Goal: Information Seeking & Learning: Learn about a topic

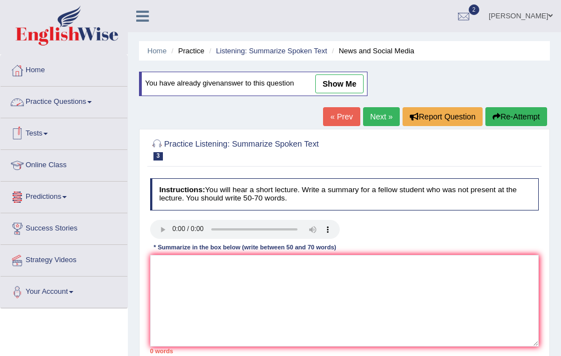
click at [83, 106] on link "Practice Questions" at bounding box center [64, 101] width 127 height 28
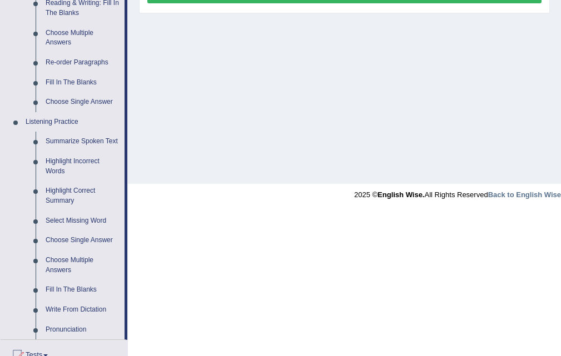
scroll to position [351, 0]
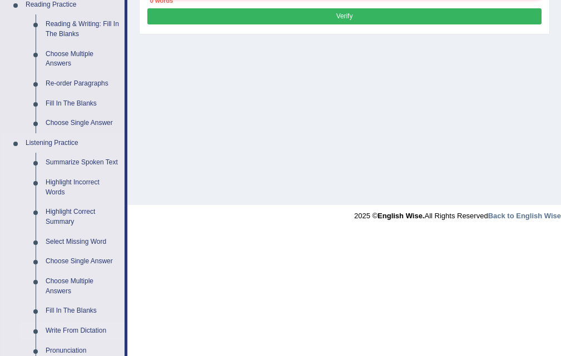
click at [96, 330] on link "Write From Dictation" at bounding box center [83, 331] width 84 height 20
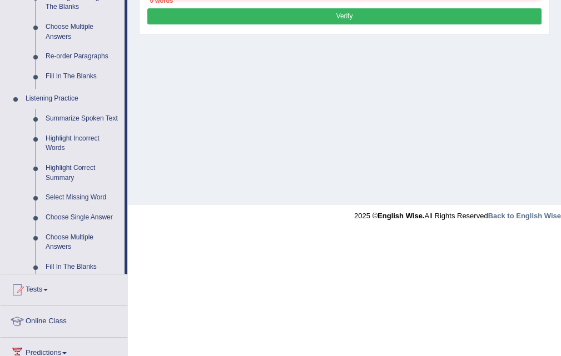
scroll to position [227, 0]
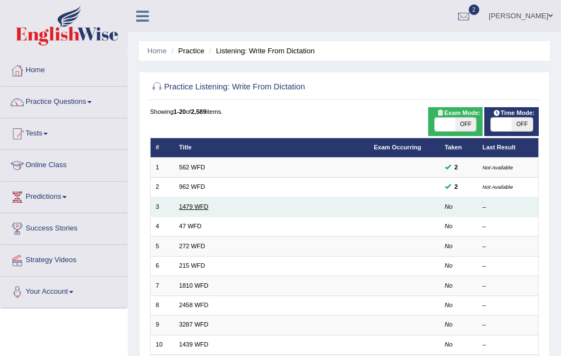
click at [192, 205] on link "1479 WFD" at bounding box center [193, 206] width 29 height 7
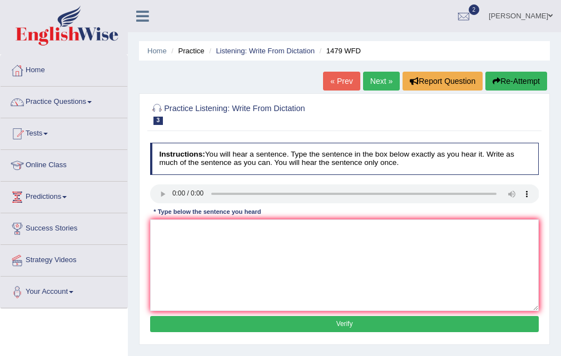
click at [383, 81] on link "Next »" at bounding box center [381, 81] width 37 height 19
click at [188, 231] on textarea at bounding box center [344, 266] width 389 height 92
type textarea "Two drops of the solution are hidden in a test tube."
click at [343, 326] on button "Verify" at bounding box center [344, 324] width 389 height 16
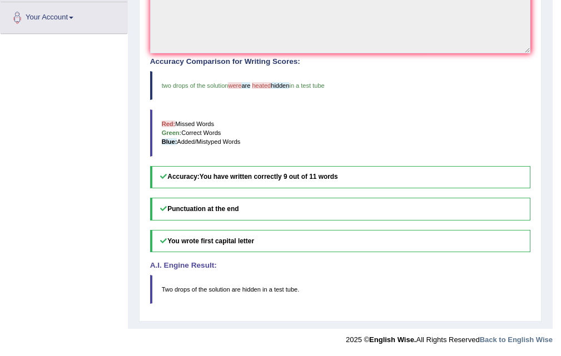
scroll to position [275, 0]
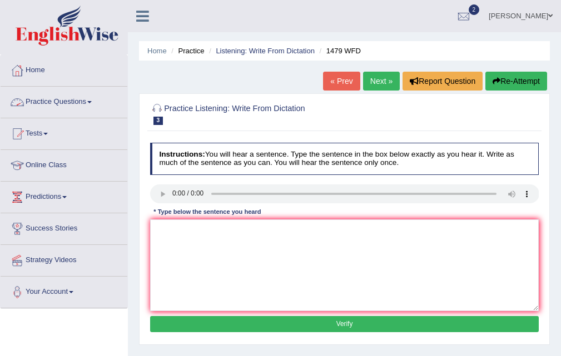
click at [65, 100] on link "Practice Questions" at bounding box center [64, 101] width 127 height 28
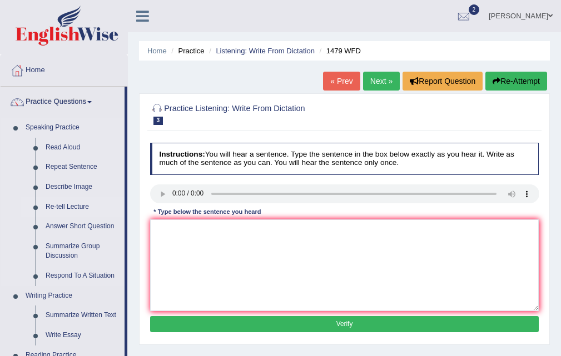
click at [74, 207] on link "Re-tell Lecture" at bounding box center [83, 207] width 84 height 20
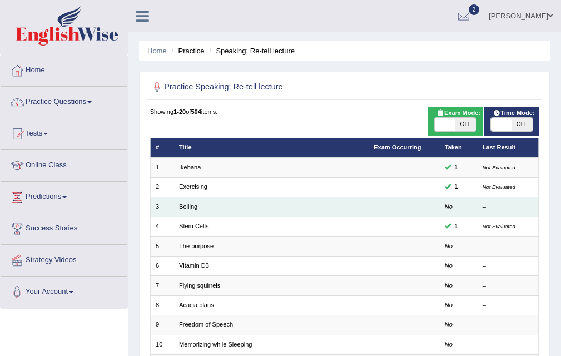
click at [192, 210] on td "Boiling" at bounding box center [271, 206] width 195 height 19
click at [188, 207] on link "Boiling" at bounding box center [188, 206] width 18 height 7
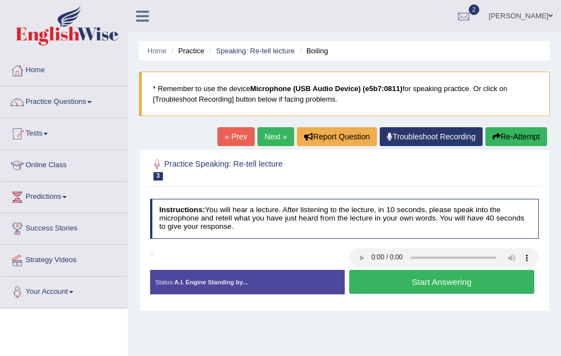
click at [449, 286] on button "Start Answering" at bounding box center [441, 282] width 185 height 24
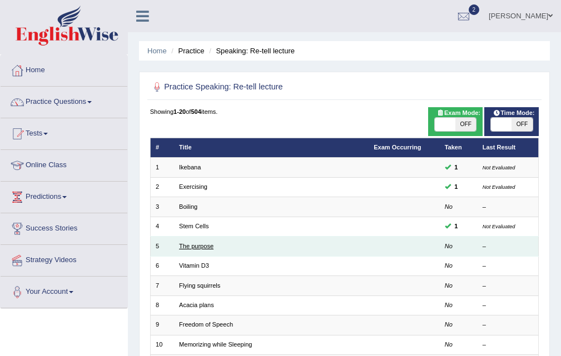
click at [197, 247] on link "The purpose" at bounding box center [196, 246] width 34 height 7
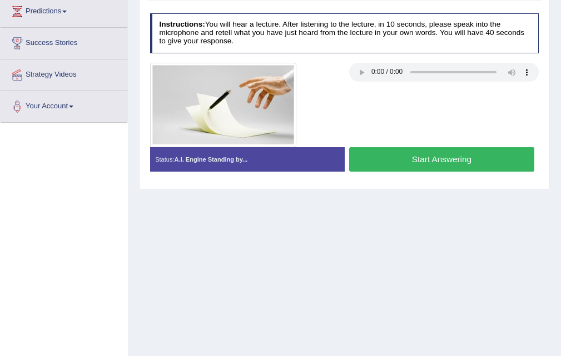
scroll to position [227, 0]
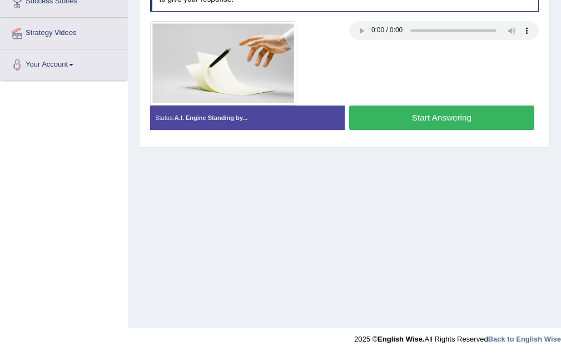
click at [431, 123] on button "Start Answering" at bounding box center [441, 118] width 185 height 24
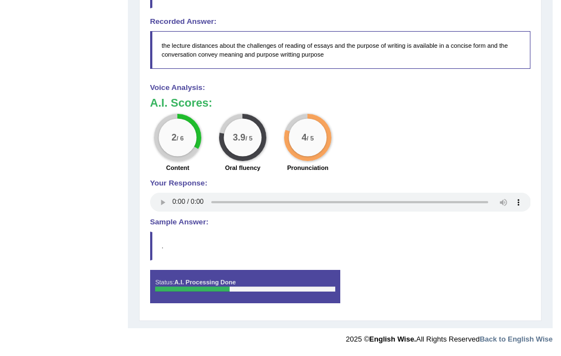
scroll to position [0, 0]
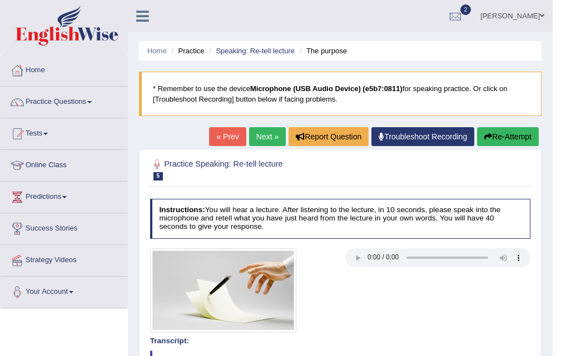
click at [507, 132] on button "Re-Attempt" at bounding box center [508, 136] width 62 height 19
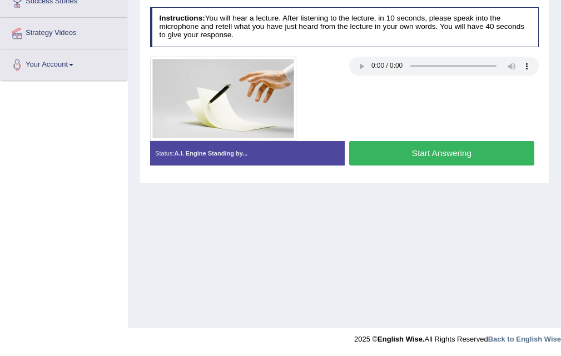
click at [450, 153] on button "Start Answering" at bounding box center [441, 153] width 185 height 24
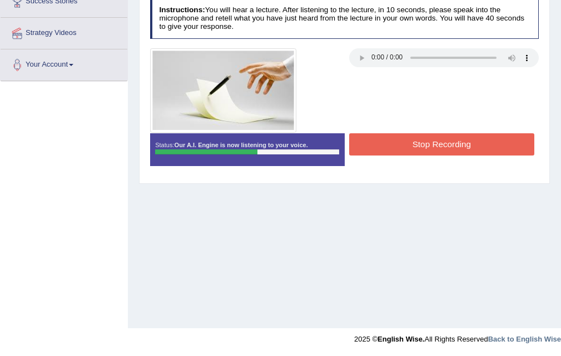
click at [444, 141] on button "Stop Recording" at bounding box center [441, 144] width 185 height 22
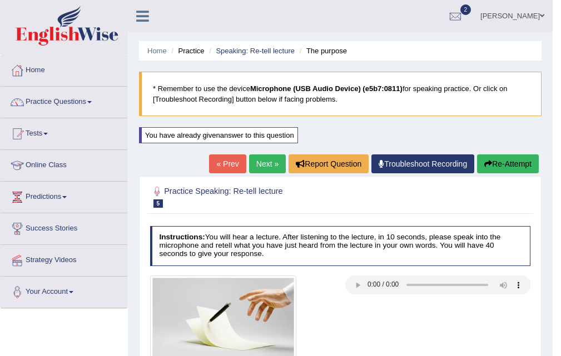
click at [265, 161] on link "Next »" at bounding box center [267, 164] width 37 height 19
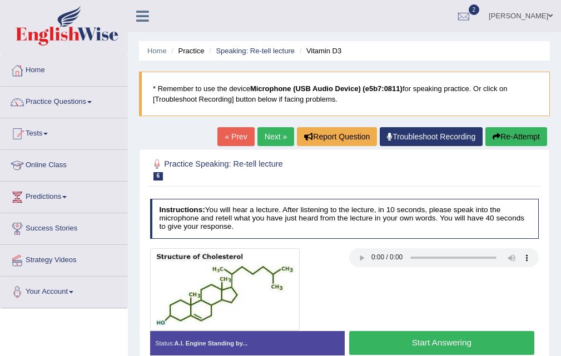
click at [467, 343] on button "Start Answering" at bounding box center [441, 343] width 185 height 24
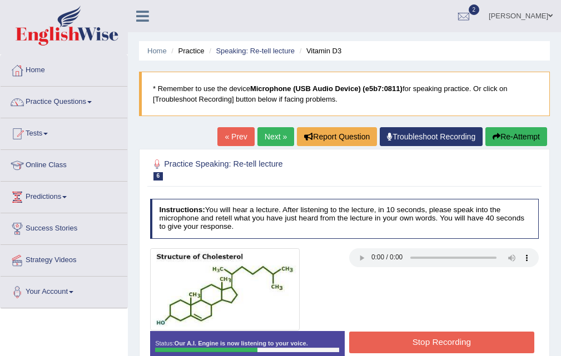
click at [467, 343] on button "Stop Recording" at bounding box center [441, 343] width 185 height 22
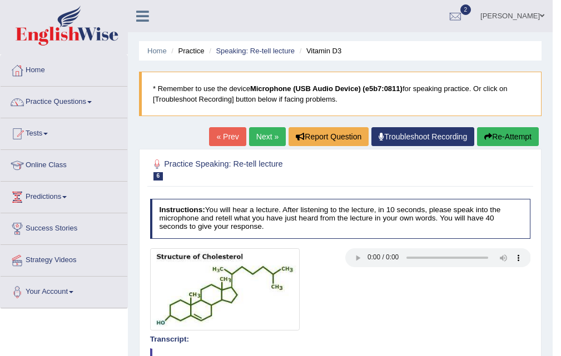
click at [268, 138] on link "Next »" at bounding box center [267, 136] width 37 height 19
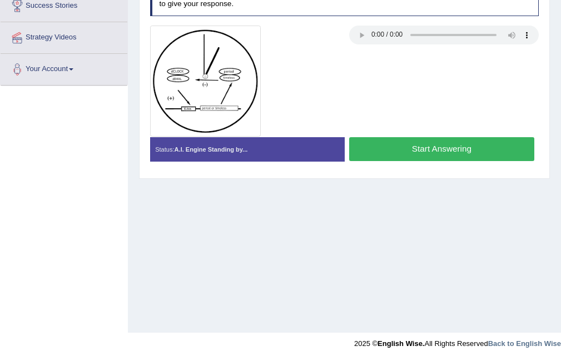
scroll to position [227, 0]
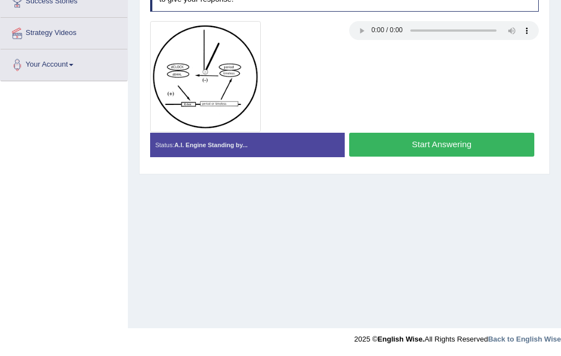
click at [431, 143] on button "Start Answering" at bounding box center [441, 145] width 185 height 24
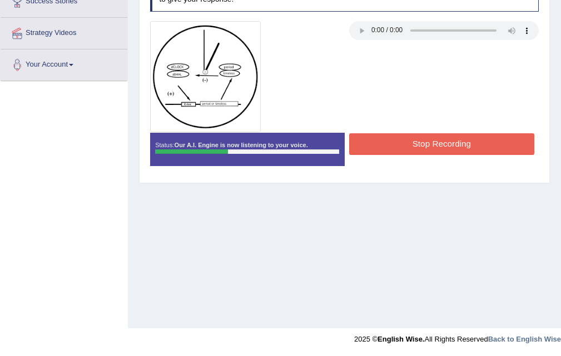
click at [431, 143] on button "Stop Recording" at bounding box center [441, 144] width 185 height 22
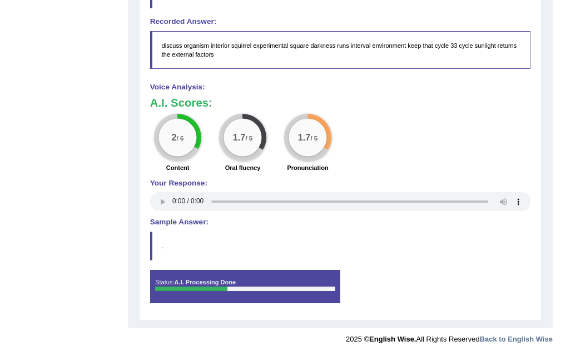
scroll to position [0, 0]
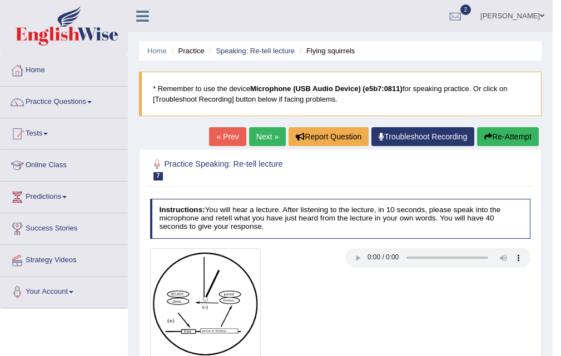
click at [260, 137] on link "Next »" at bounding box center [267, 136] width 37 height 19
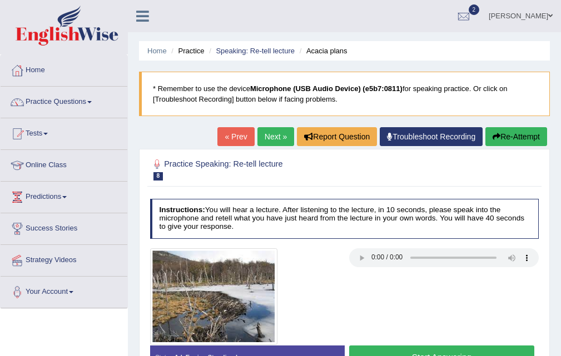
click at [360, 290] on div at bounding box center [344, 296] width 398 height 97
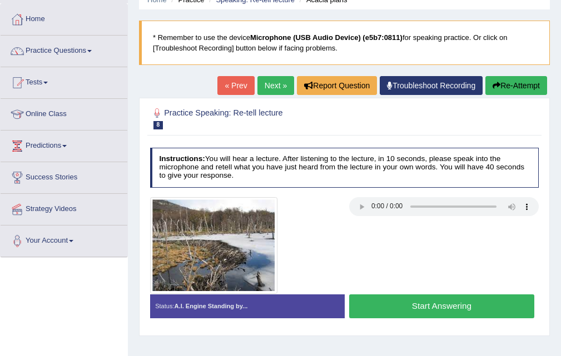
click at [404, 303] on button "Start Answering" at bounding box center [441, 307] width 185 height 24
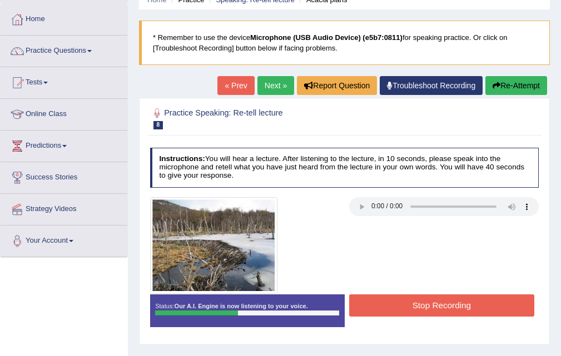
click at [447, 316] on button "Stop Recording" at bounding box center [441, 306] width 185 height 22
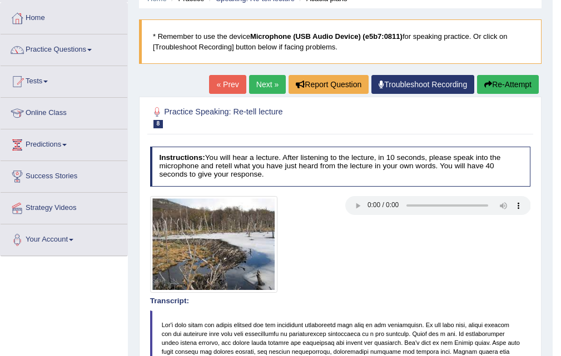
drag, startPoint x: 562, startPoint y: 171, endPoint x: 569, endPoint y: 277, distance: 106.9
click at [560, 302] on html "Toggle navigation Home Practice Questions Speaking Practice Read Aloud Repeat S…" at bounding box center [280, 126] width 561 height 356
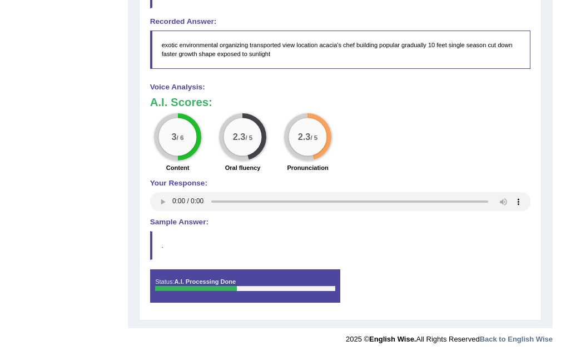
scroll to position [0, 0]
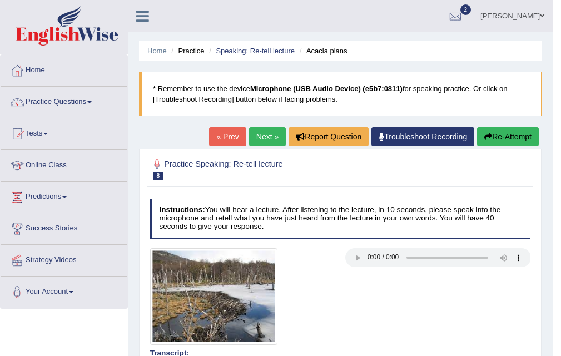
click at [264, 142] on link "Next »" at bounding box center [267, 136] width 37 height 19
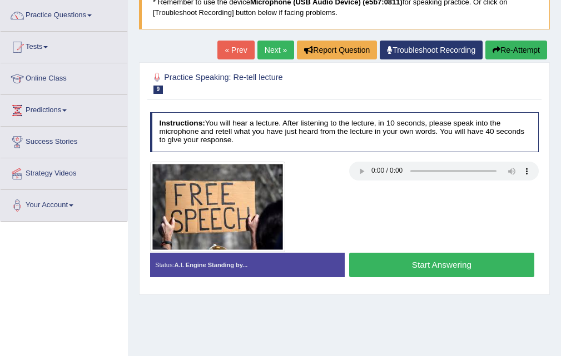
scroll to position [88, 0]
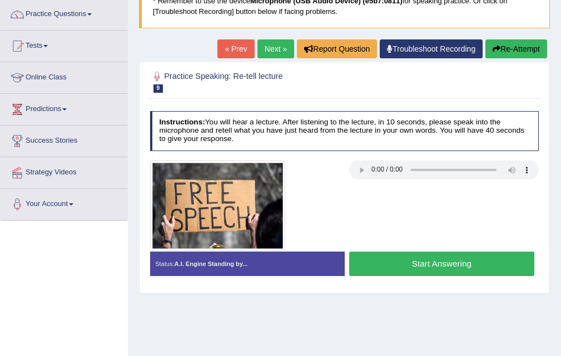
click at [395, 252] on button "Start Answering" at bounding box center [441, 264] width 185 height 24
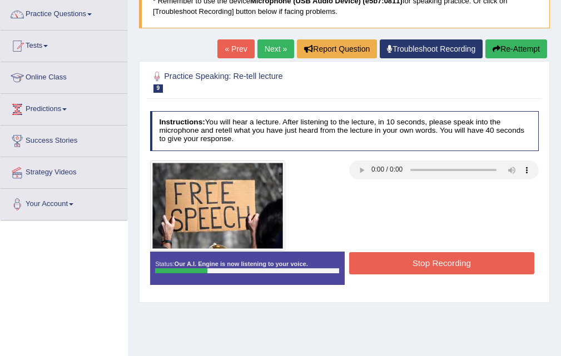
click at [401, 263] on button "Stop Recording" at bounding box center [441, 263] width 185 height 22
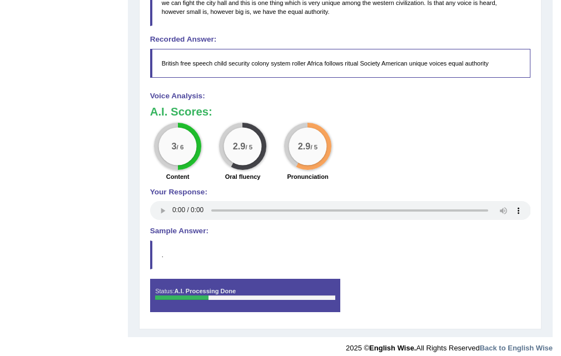
scroll to position [0, 0]
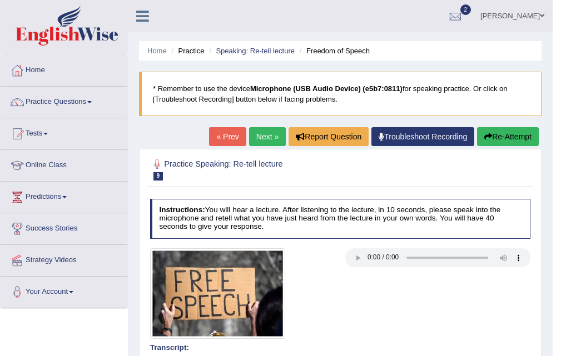
click at [263, 139] on link "Next »" at bounding box center [267, 136] width 37 height 19
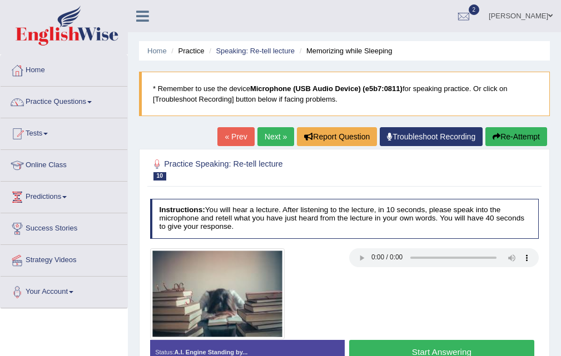
click at [450, 346] on button "Start Answering" at bounding box center [441, 352] width 185 height 24
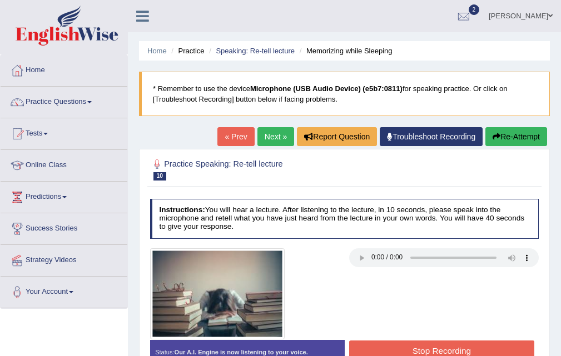
click at [450, 346] on button "Stop Recording" at bounding box center [441, 352] width 185 height 22
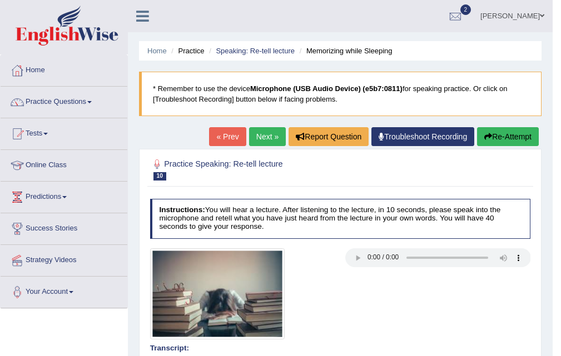
click at [258, 138] on link "Next »" at bounding box center [267, 136] width 37 height 19
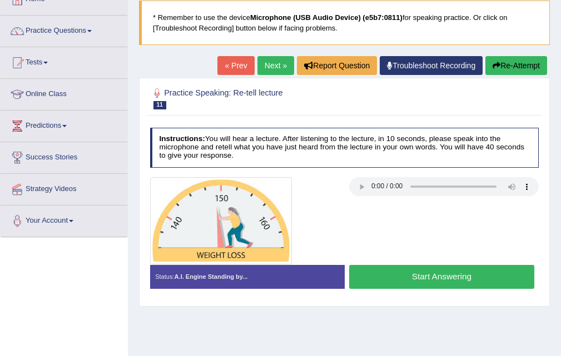
scroll to position [94, 0]
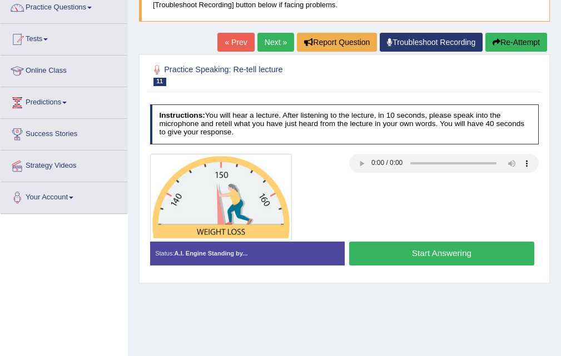
click at [422, 247] on button "Start Answering" at bounding box center [441, 254] width 185 height 24
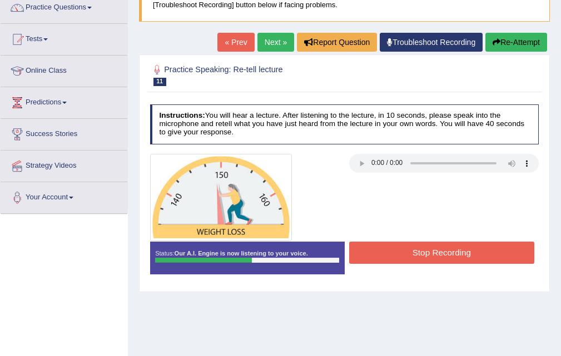
click at [422, 247] on button "Stop Recording" at bounding box center [441, 253] width 185 height 22
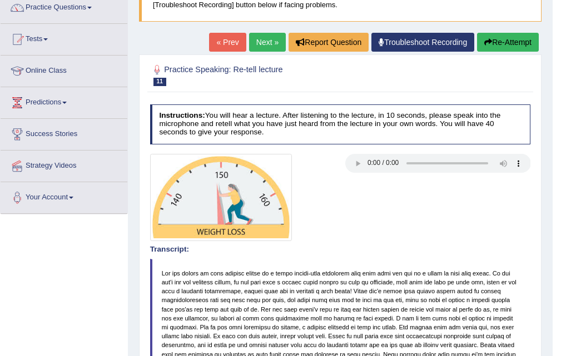
drag, startPoint x: 567, startPoint y: 204, endPoint x: 561, endPoint y: 244, distance: 40.5
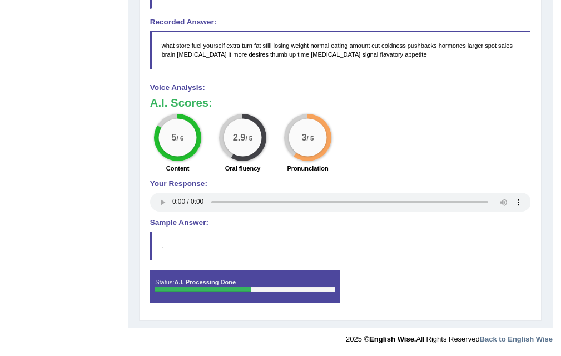
scroll to position [0, 0]
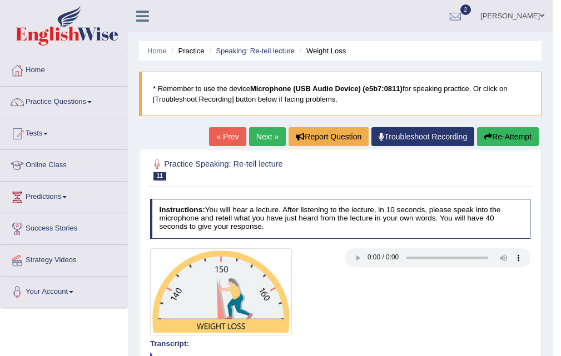
click at [265, 140] on link "Next »" at bounding box center [267, 136] width 37 height 19
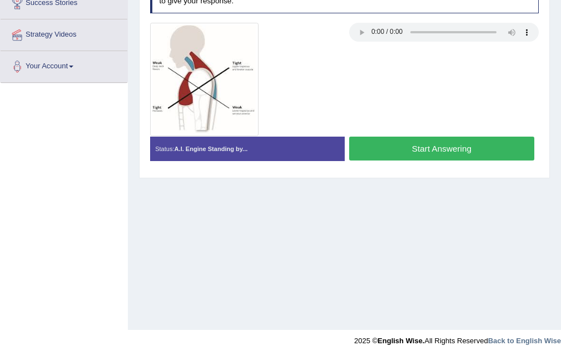
scroll to position [223, 0]
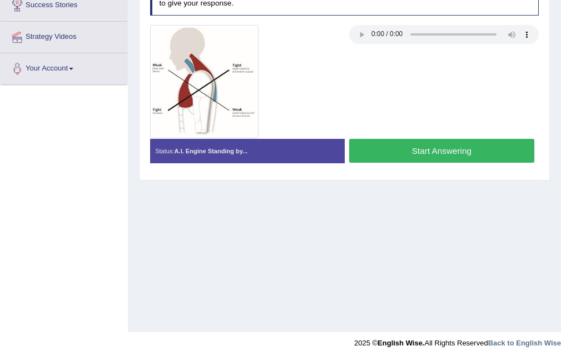
click at [417, 160] on button "Start Answering" at bounding box center [441, 151] width 185 height 24
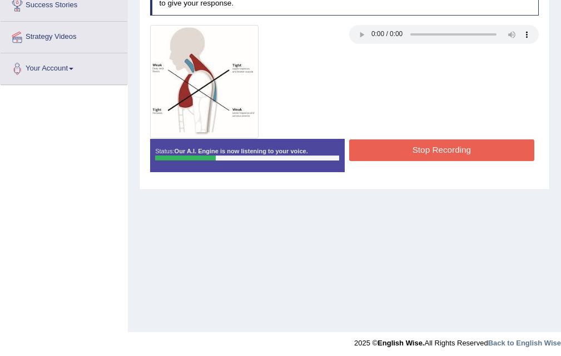
click at [405, 151] on button "Stop Recording" at bounding box center [441, 150] width 185 height 22
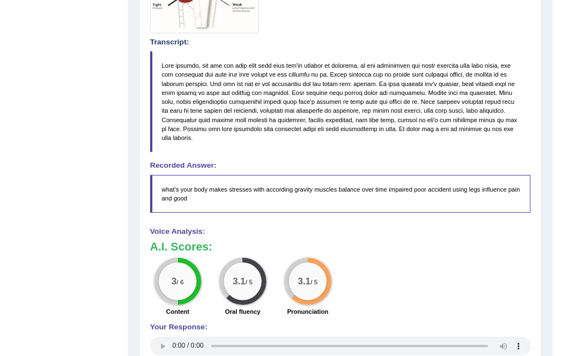
scroll to position [0, 0]
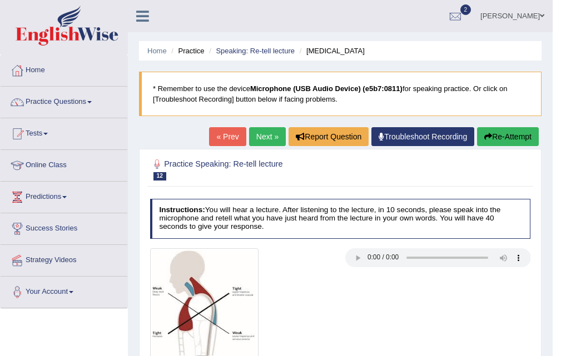
click at [251, 137] on link "Next »" at bounding box center [267, 136] width 37 height 19
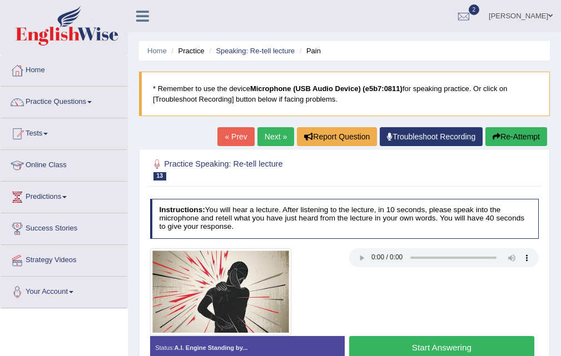
scroll to position [227, 0]
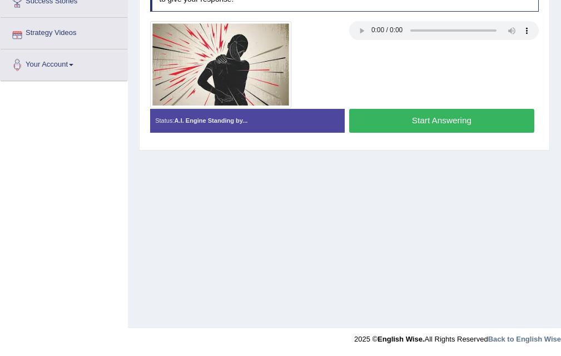
click at [430, 126] on button "Start Answering" at bounding box center [441, 121] width 185 height 24
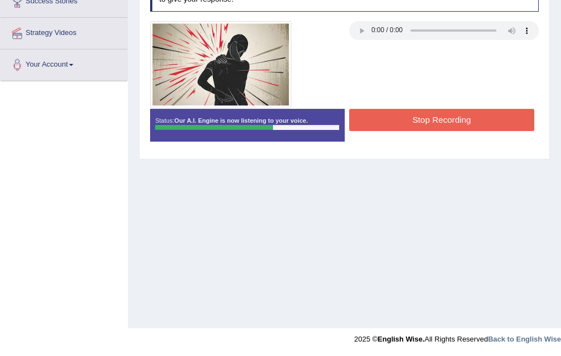
click at [430, 126] on button "Stop Recording" at bounding box center [441, 120] width 185 height 22
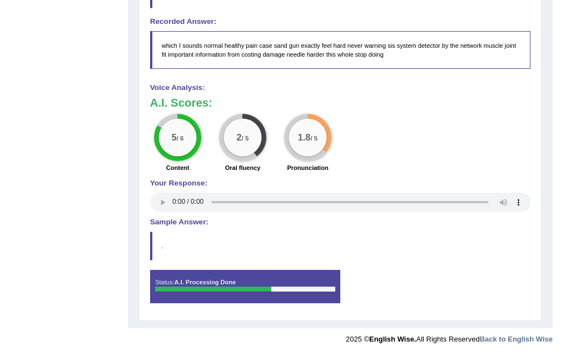
scroll to position [0, 0]
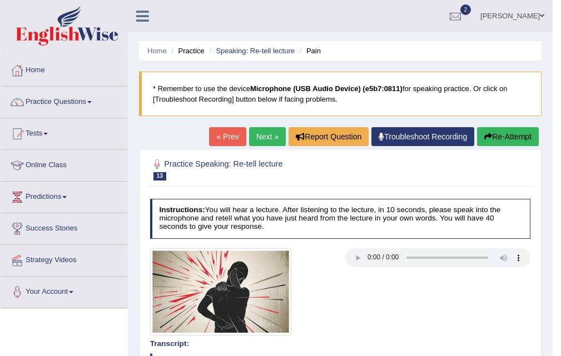
click at [256, 139] on link "Next »" at bounding box center [267, 136] width 37 height 19
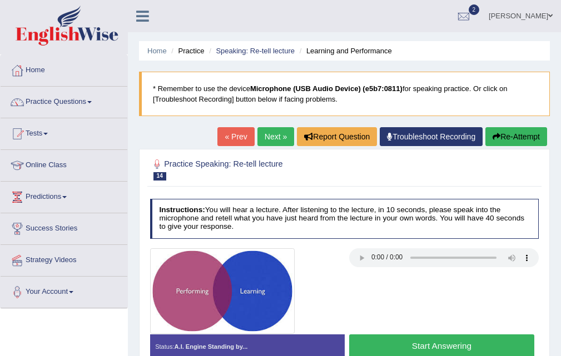
click at [464, 340] on button "Start Answering" at bounding box center [441, 347] width 185 height 24
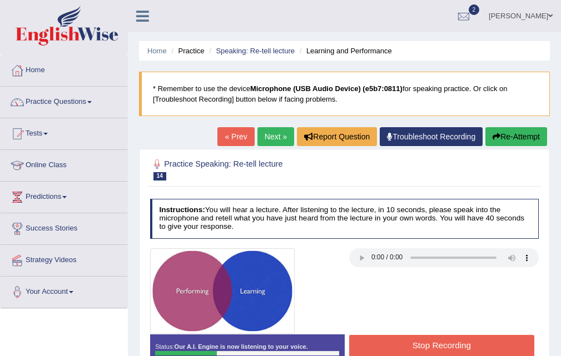
click at [464, 340] on button "Stop Recording" at bounding box center [441, 346] width 185 height 22
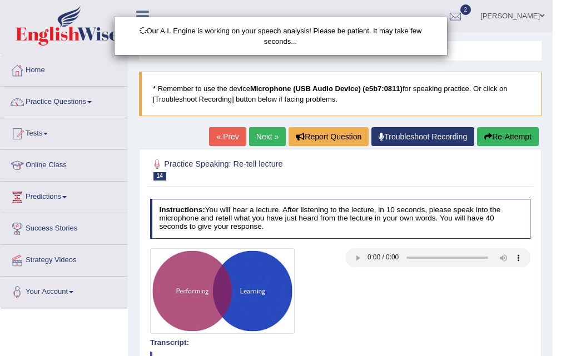
scroll to position [318, 0]
